Goal: Transaction & Acquisition: Subscribe to service/newsletter

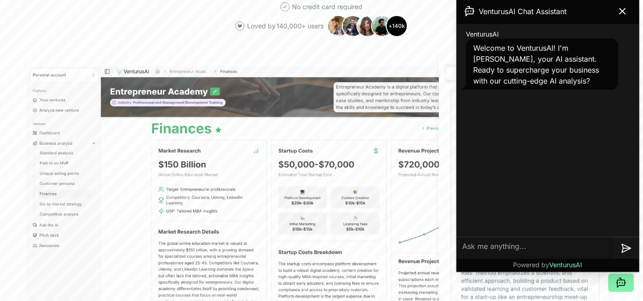
scroll to position [252, 0]
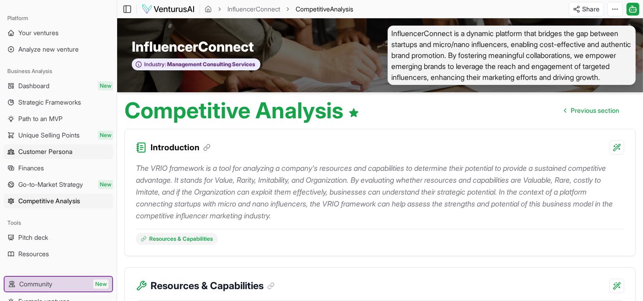
click at [55, 151] on span "Customer Persona" at bounding box center [45, 151] width 54 height 9
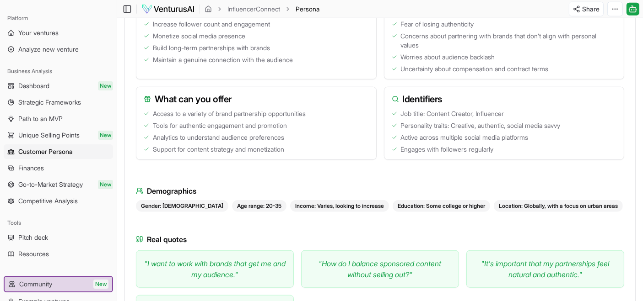
scroll to position [1004, 0]
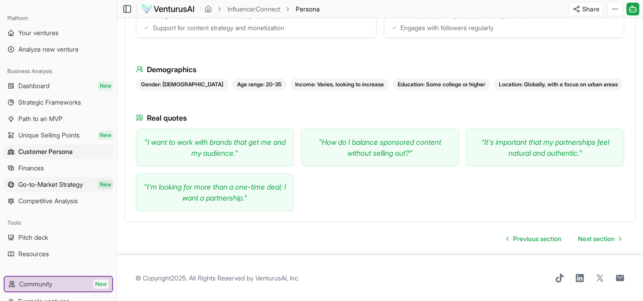
click at [59, 183] on span "Go-to-Market Strategy" at bounding box center [50, 184] width 65 height 9
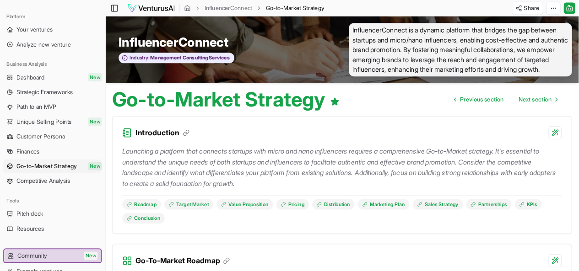
scroll to position [35, 0]
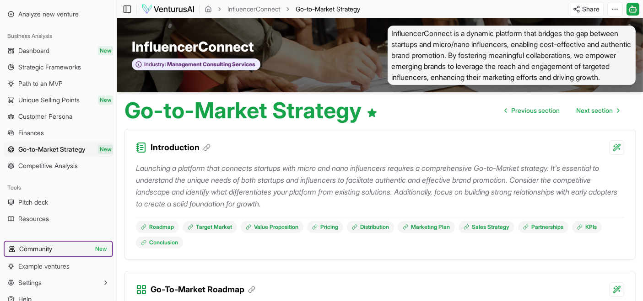
click at [61, 248] on link "Community New" at bounding box center [59, 249] width 108 height 15
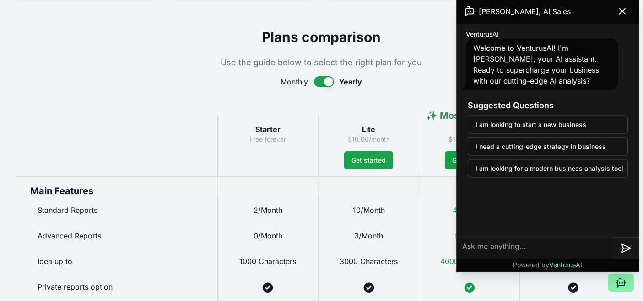
scroll to position [386, 0]
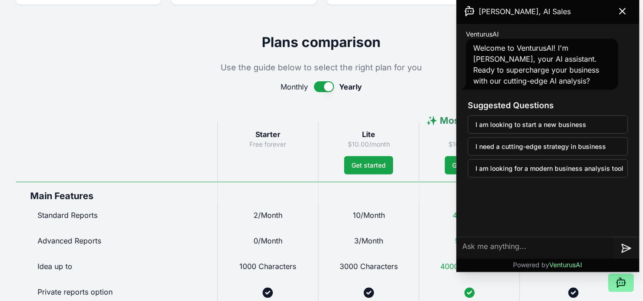
click at [325, 91] on button "button" at bounding box center [324, 86] width 20 height 11
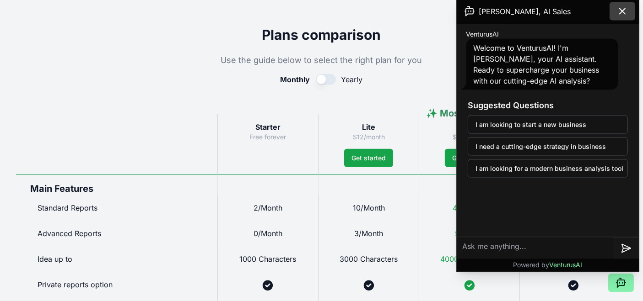
click at [625, 14] on icon at bounding box center [621, 11] width 5 height 5
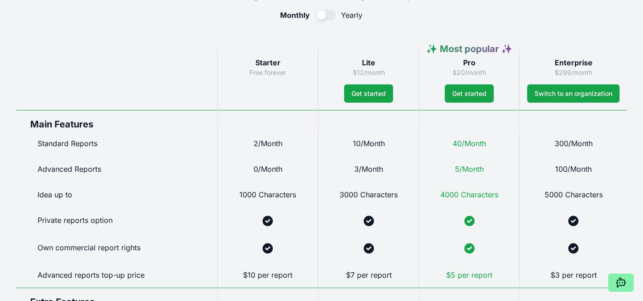
scroll to position [483, 0]
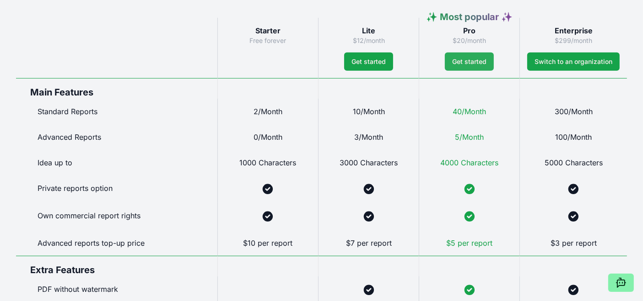
click at [471, 63] on span "Get started" at bounding box center [469, 61] width 34 height 9
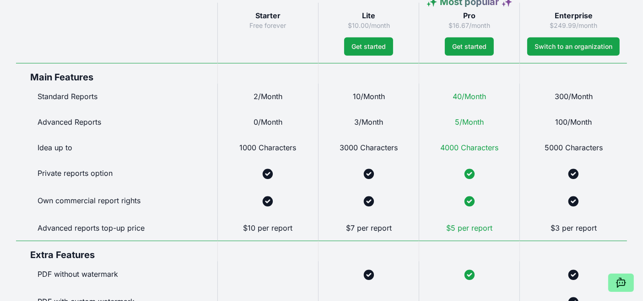
scroll to position [470, 0]
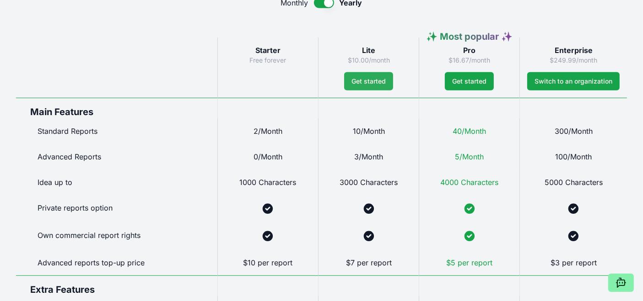
click at [371, 84] on span "Get started" at bounding box center [368, 81] width 34 height 9
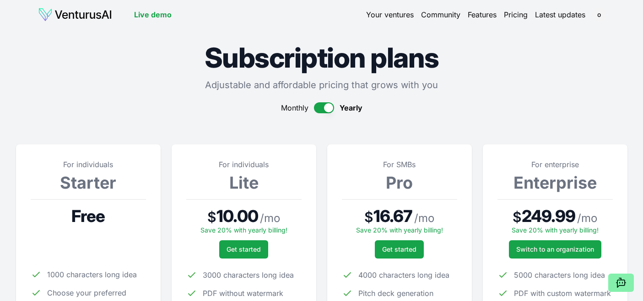
scroll to position [470, 0]
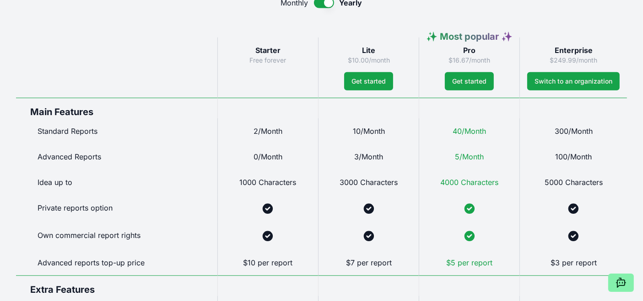
drag, startPoint x: 649, startPoint y: 126, endPoint x: 321, endPoint y: 5, distance: 349.7
click at [321, 5] on button "button" at bounding box center [324, 2] width 20 height 11
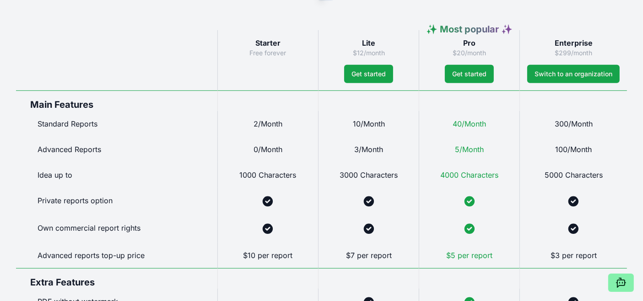
scroll to position [463, 0]
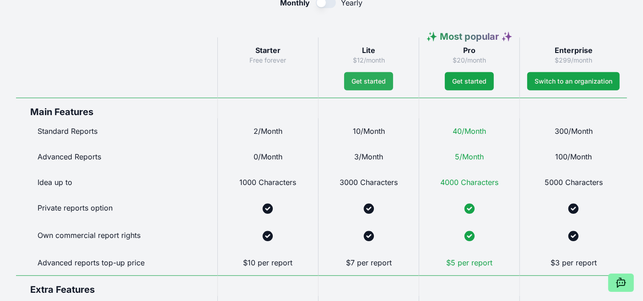
click at [366, 80] on span "Get started" at bounding box center [368, 81] width 34 height 9
